Goal: Obtain resource: Download file/media

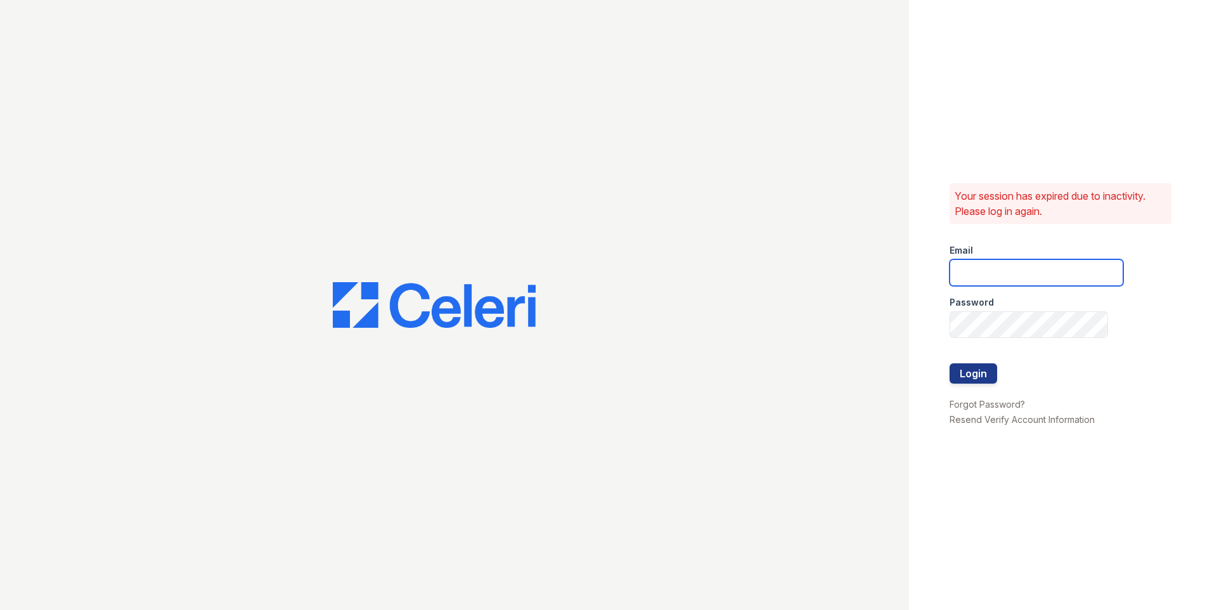
click at [983, 276] on input "email" at bounding box center [1036, 272] width 174 height 27
type input "windsor@greystar.com"
click at [985, 368] on button "Login" at bounding box center [973, 373] width 48 height 20
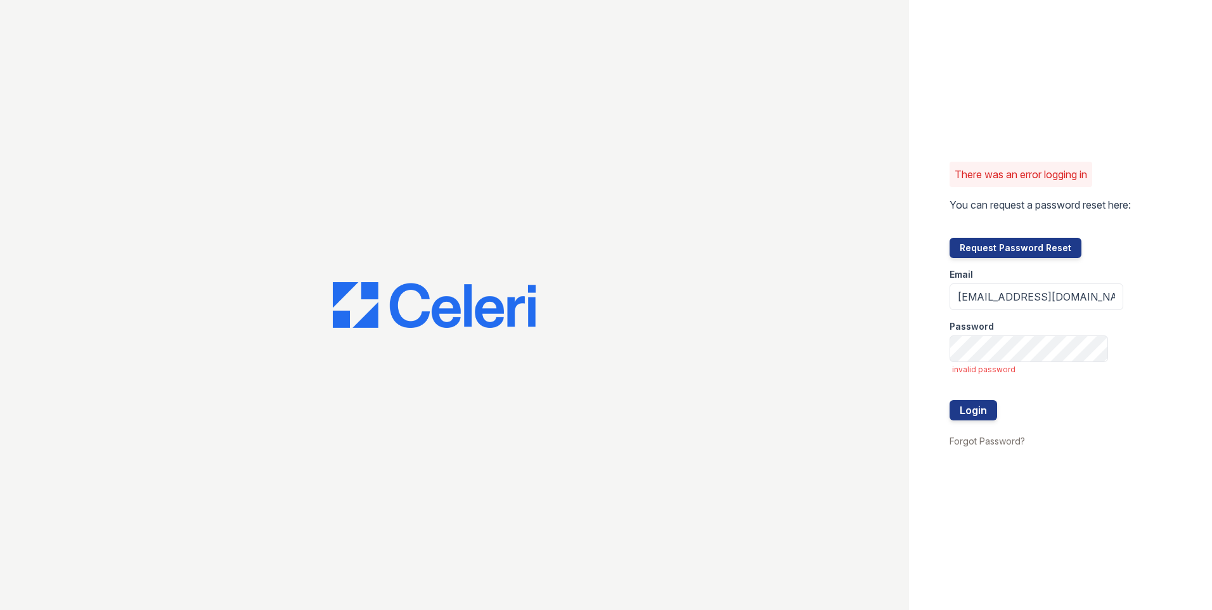
click at [961, 399] on div at bounding box center [1036, 386] width 174 height 25
click at [959, 409] on button "Login" at bounding box center [973, 410] width 48 height 20
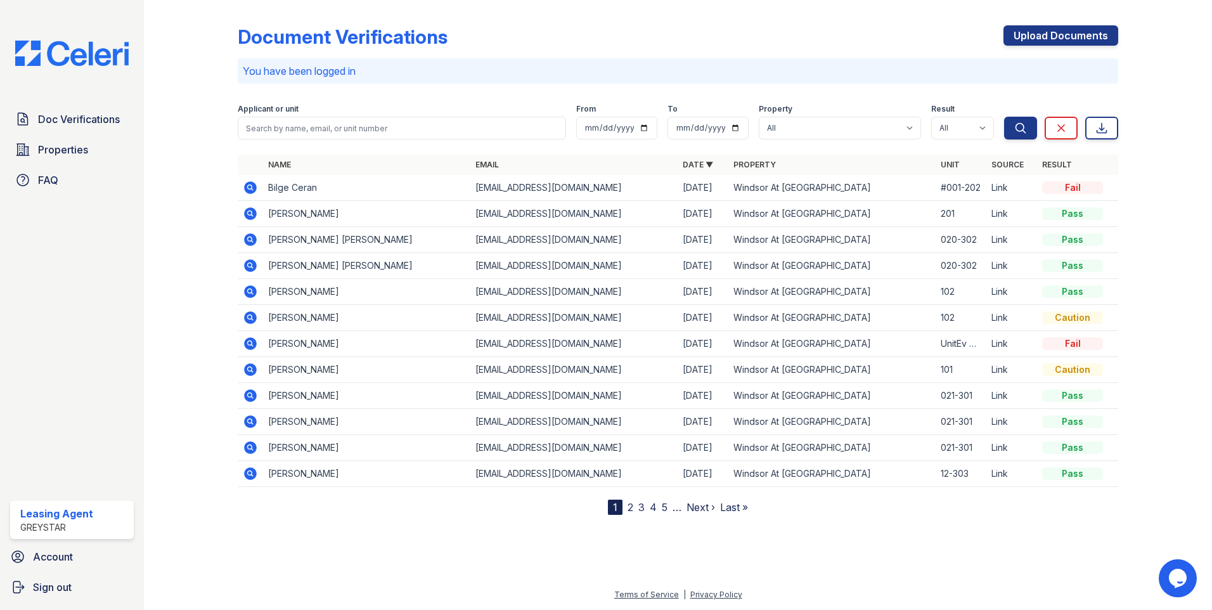
click at [253, 187] on icon at bounding box center [250, 187] width 13 height 13
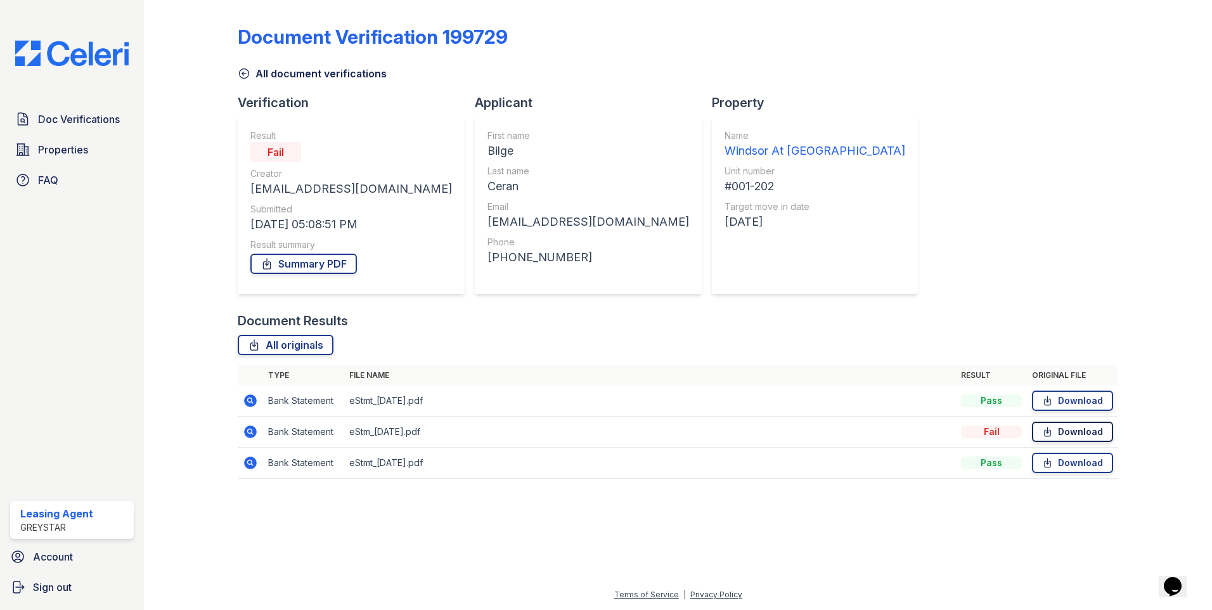
click at [1056, 431] on link "Download" at bounding box center [1072, 431] width 81 height 20
click at [249, 429] on icon at bounding box center [250, 431] width 15 height 15
click at [252, 401] on icon at bounding box center [250, 400] width 15 height 15
click at [1059, 399] on link "Download" at bounding box center [1072, 400] width 81 height 20
click at [249, 463] on icon at bounding box center [249, 461] width 3 height 3
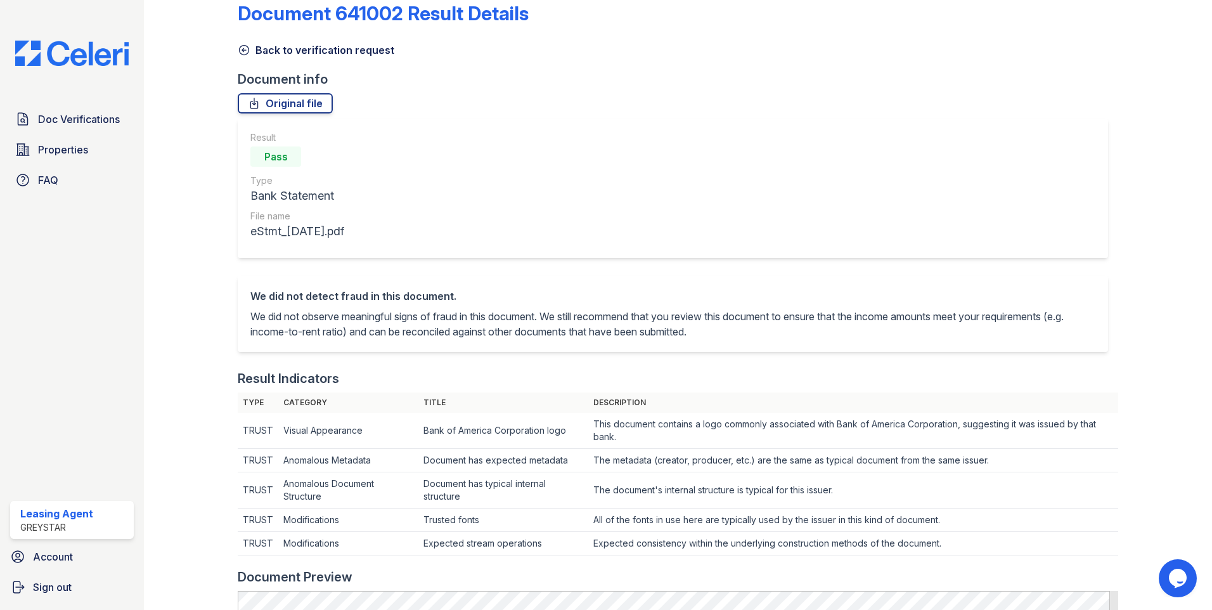
scroll to position [63, 0]
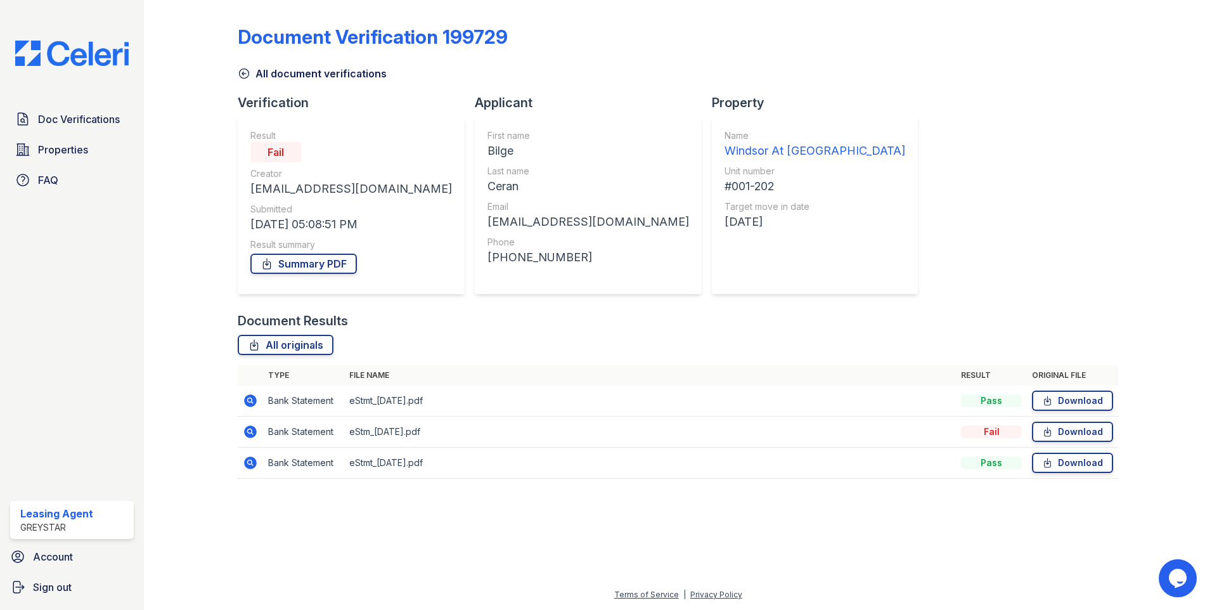
click at [246, 432] on icon at bounding box center [250, 431] width 13 height 13
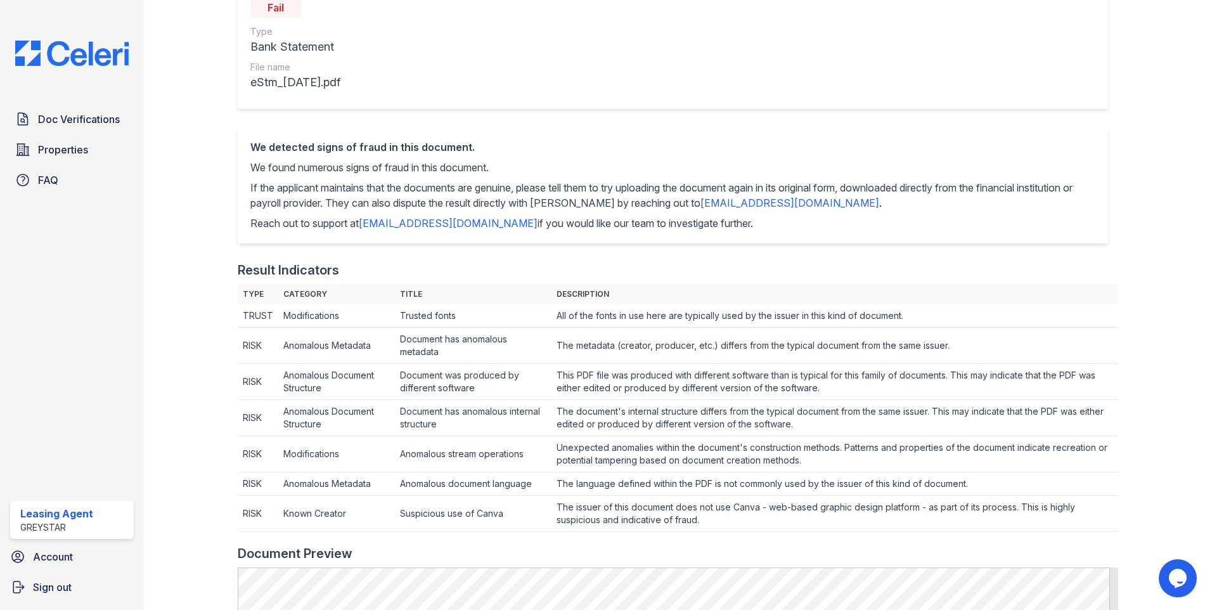
scroll to position [190, 0]
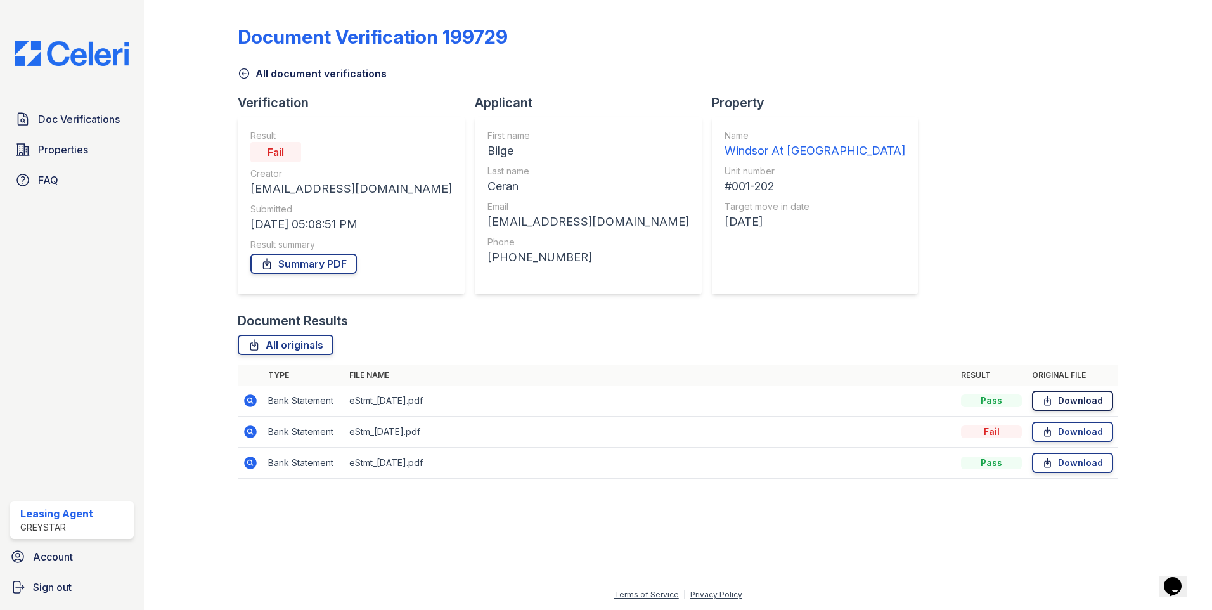
click at [1074, 400] on link "Download" at bounding box center [1072, 400] width 81 height 20
click at [250, 402] on icon at bounding box center [250, 400] width 13 height 13
click at [1101, 434] on link "Download" at bounding box center [1072, 431] width 81 height 20
click at [250, 404] on icon at bounding box center [250, 400] width 13 height 13
click at [1063, 427] on link "Download" at bounding box center [1072, 431] width 81 height 20
